Goal: Transaction & Acquisition: Obtain resource

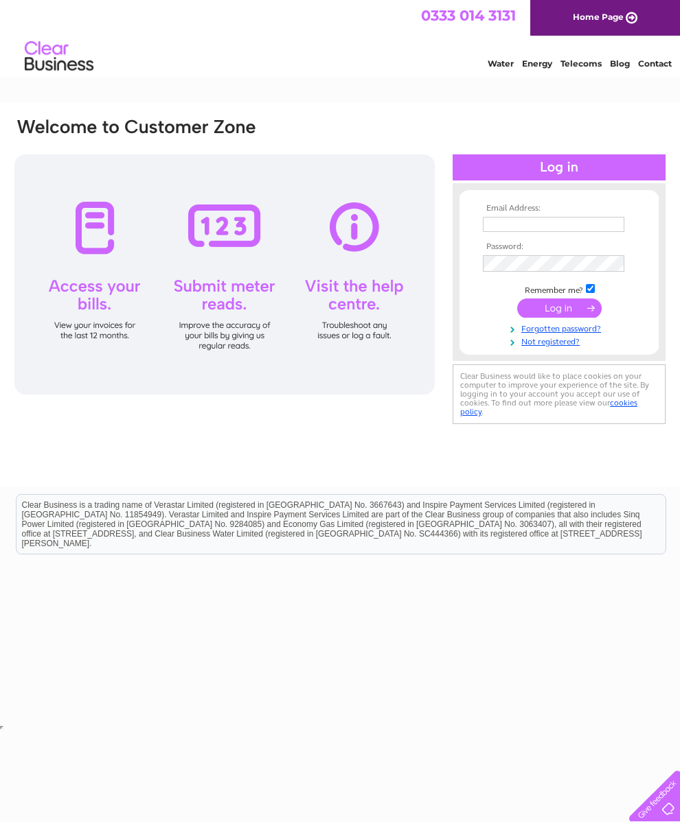
click at [575, 225] on input "text" at bounding box center [553, 224] width 141 height 15
click at [565, 219] on input "text" at bounding box center [554, 225] width 143 height 16
type input "Calum.macrae@aol.com"
click at [562, 309] on input "submit" at bounding box center [559, 309] width 84 height 19
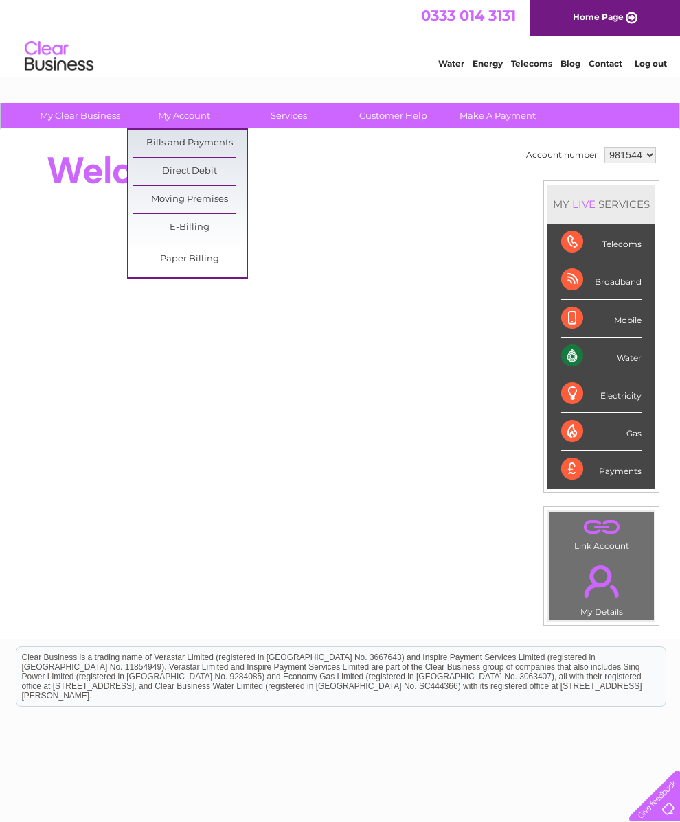
click at [192, 137] on link "Bills and Payments" at bounding box center [189, 143] width 113 height 27
click at [183, 143] on link "Bills and Payments" at bounding box center [189, 143] width 113 height 27
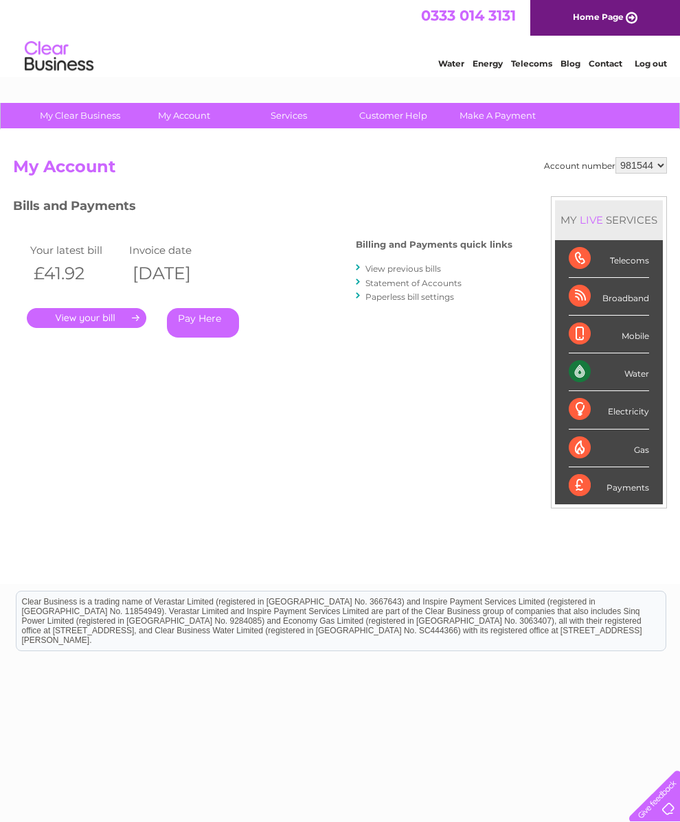
click at [84, 319] on link "." at bounding box center [86, 318] width 119 height 20
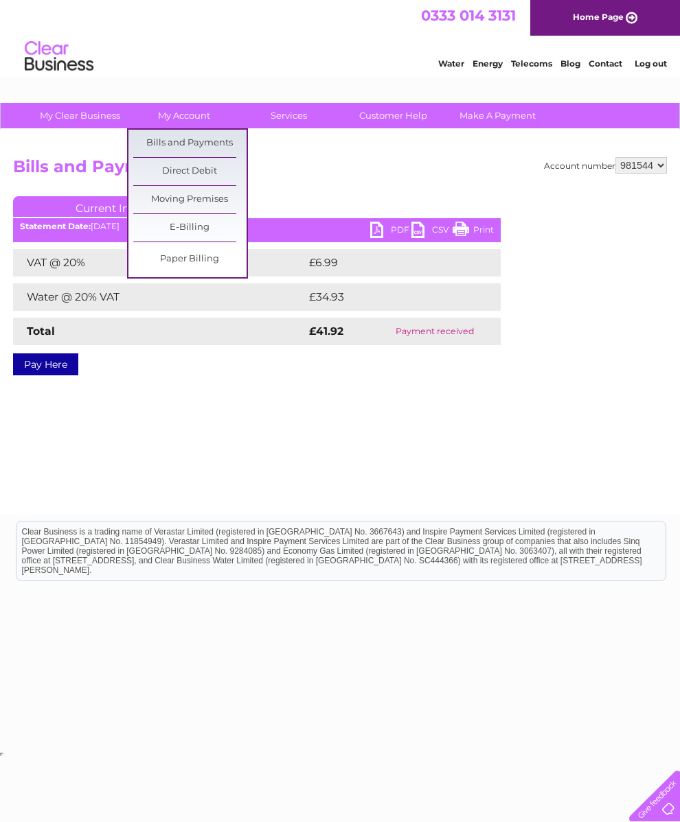
click at [202, 142] on link "Bills and Payments" at bounding box center [189, 143] width 113 height 27
click at [196, 146] on link "Bills and Payments" at bounding box center [189, 143] width 113 height 27
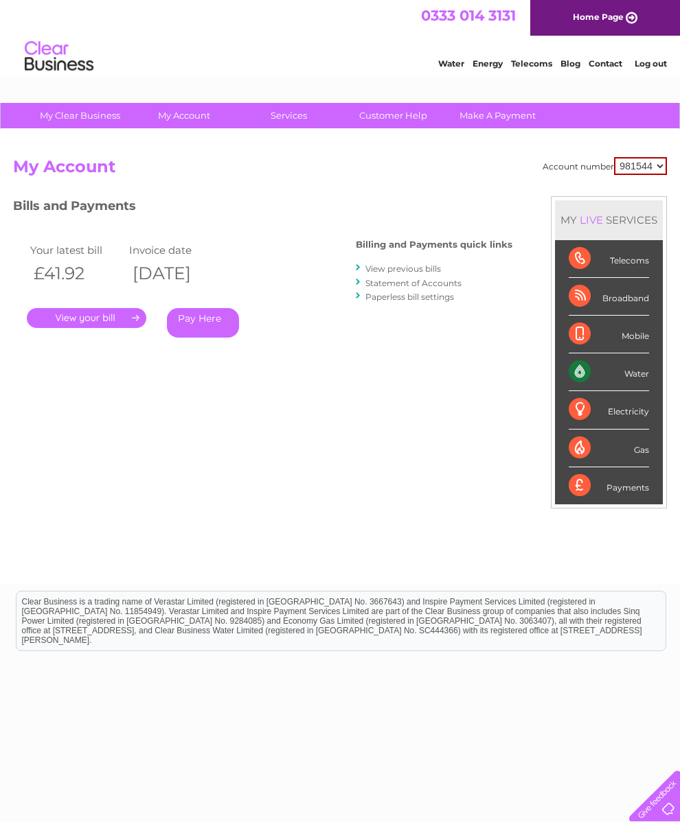
click at [80, 319] on link "." at bounding box center [86, 318] width 119 height 20
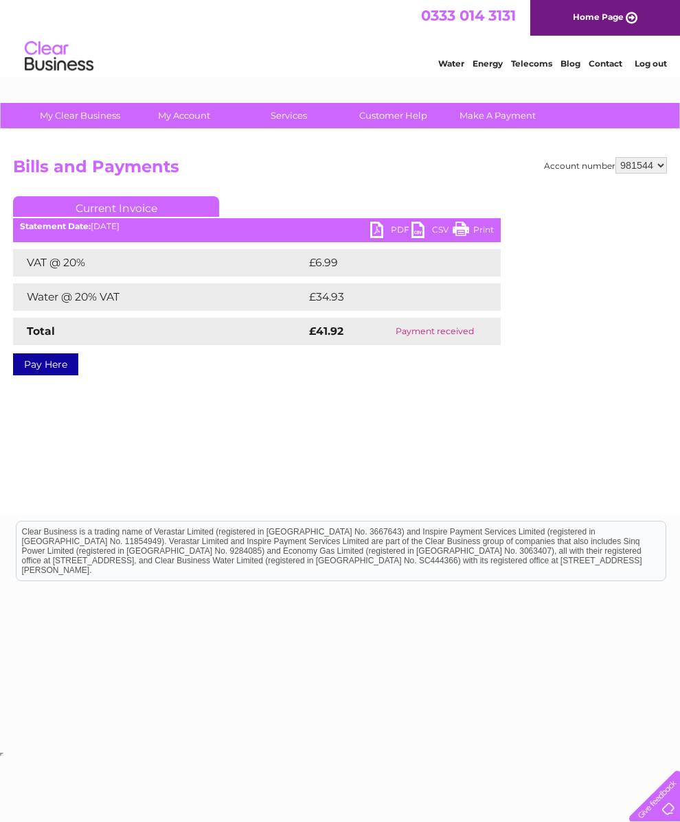
click at [384, 226] on link "PDF" at bounding box center [390, 232] width 41 height 20
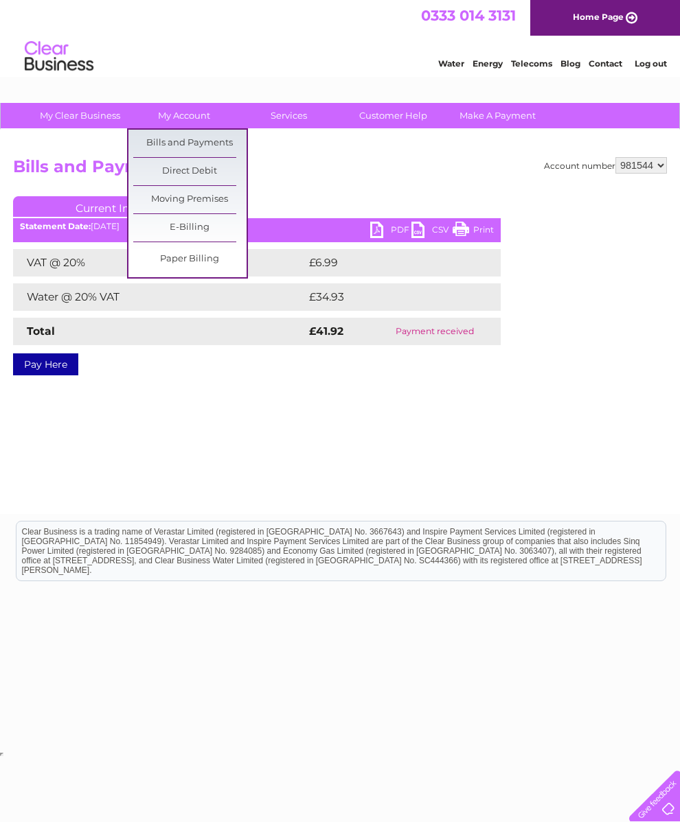
click at [194, 225] on link "E-Billing" at bounding box center [189, 227] width 113 height 27
click at [194, 144] on link "Bills and Payments" at bounding box center [189, 143] width 113 height 27
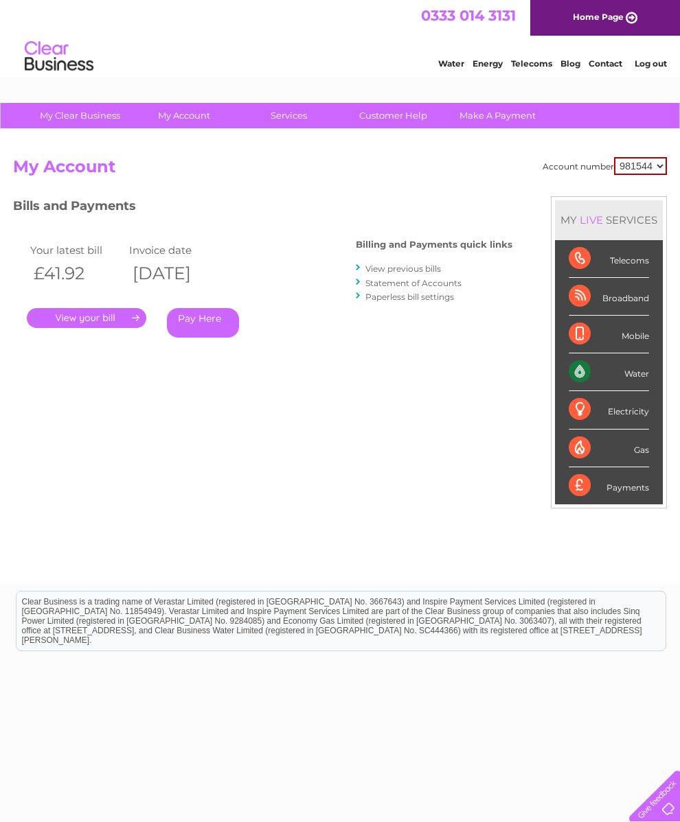
click at [372, 285] on link "Statement of Accounts" at bounding box center [413, 283] width 96 height 10
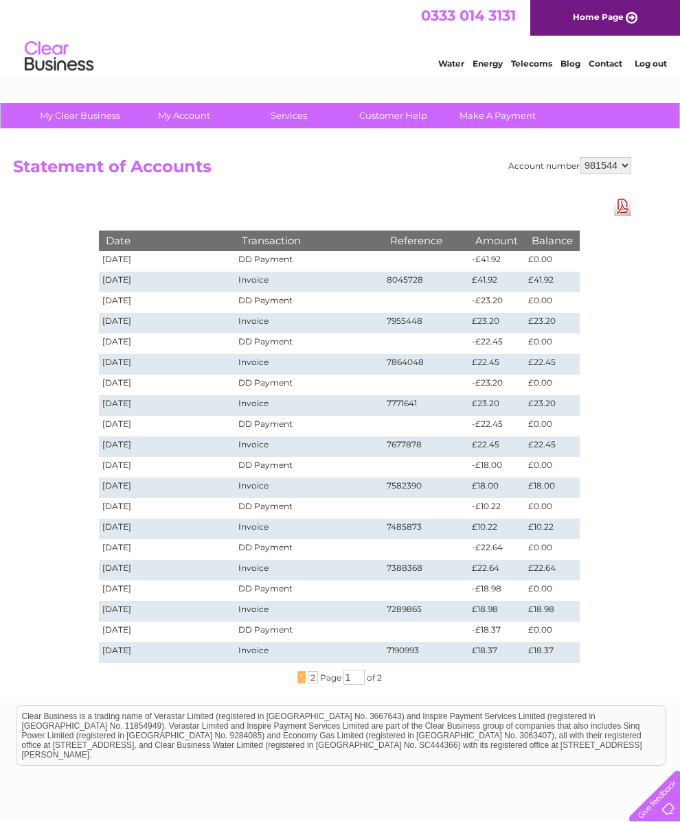
click at [310, 678] on span "2" at bounding box center [313, 677] width 10 height 12
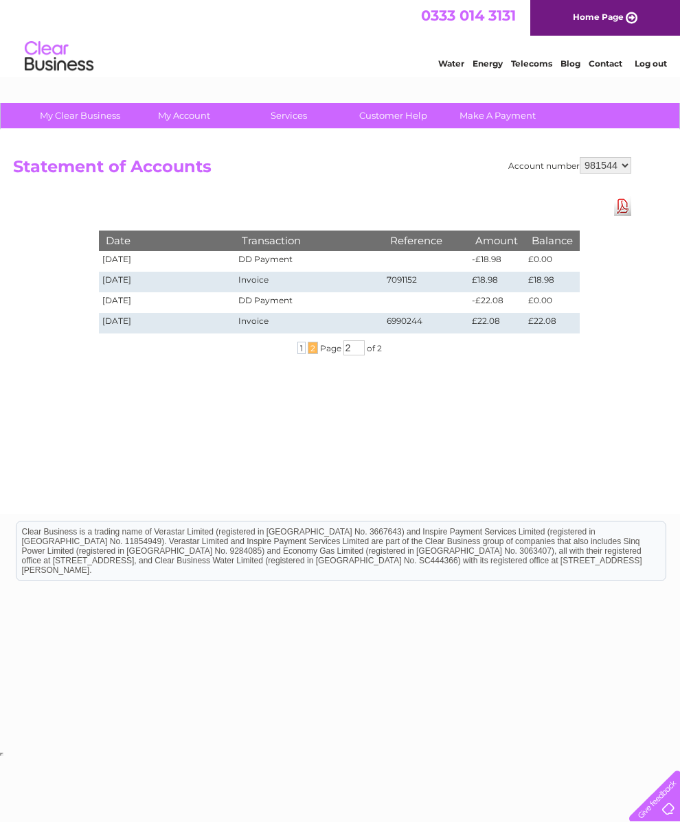
click at [625, 202] on link "Download Pdf" at bounding box center [622, 206] width 17 height 20
